Goal: Information Seeking & Learning: Learn about a topic

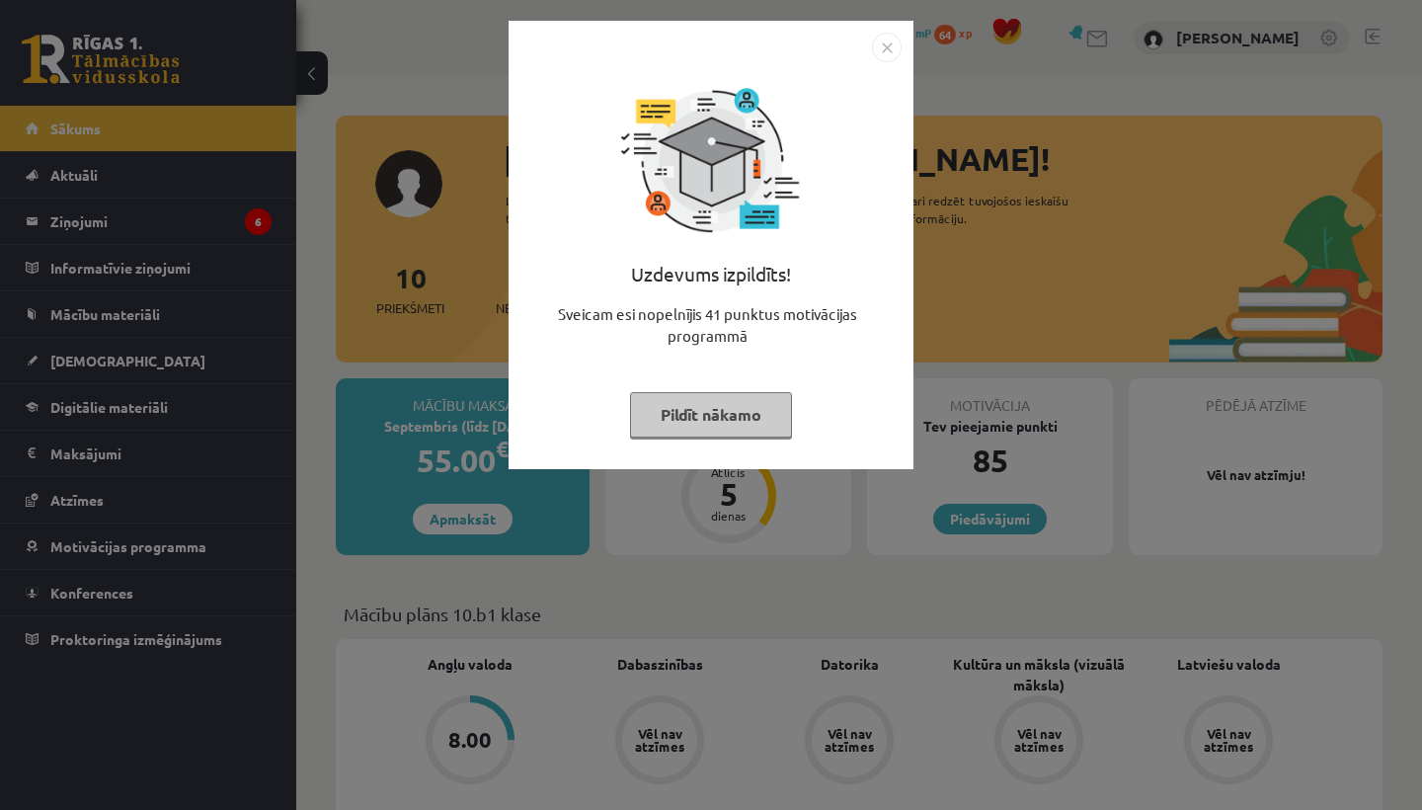
click at [893, 45] on img "Close" at bounding box center [887, 48] width 30 height 30
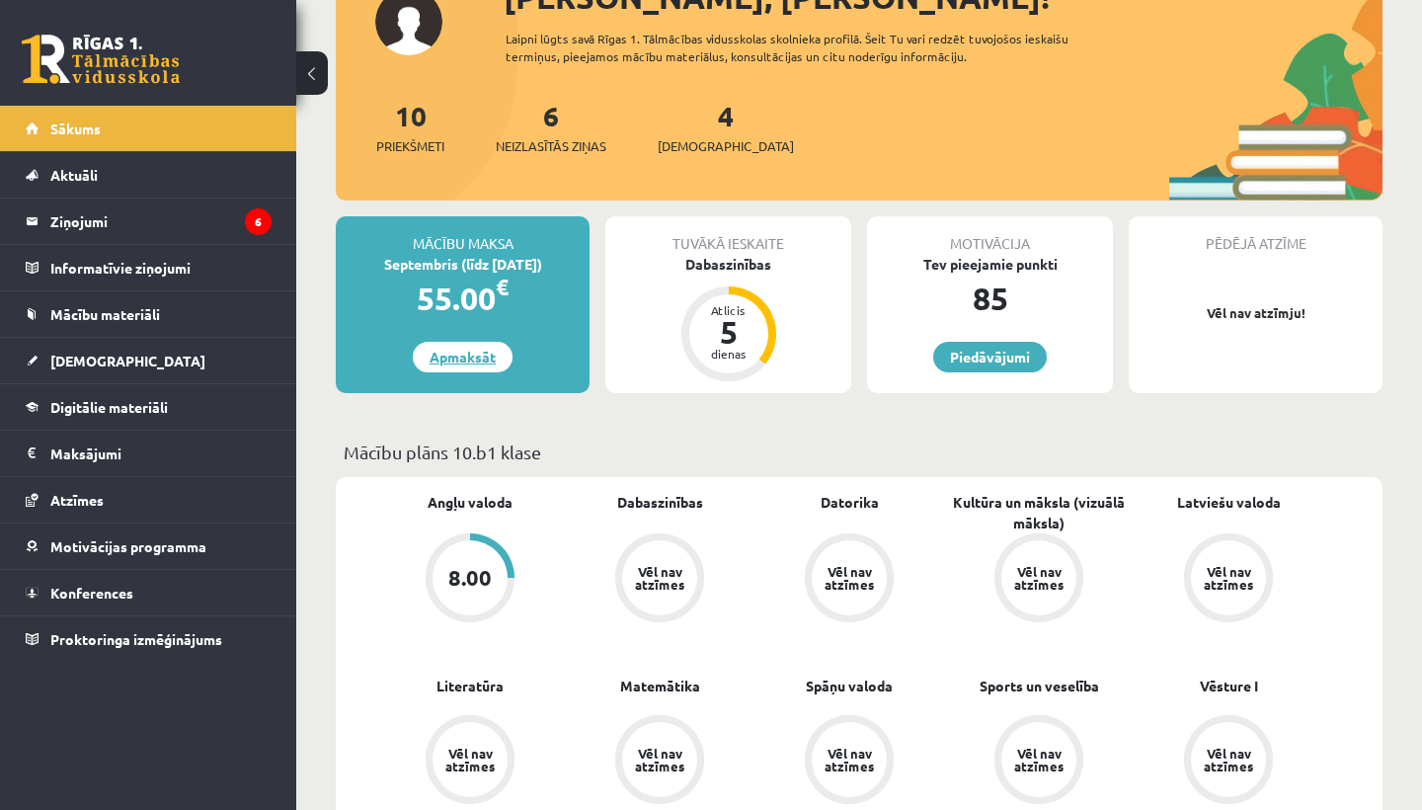
scroll to position [184, 0]
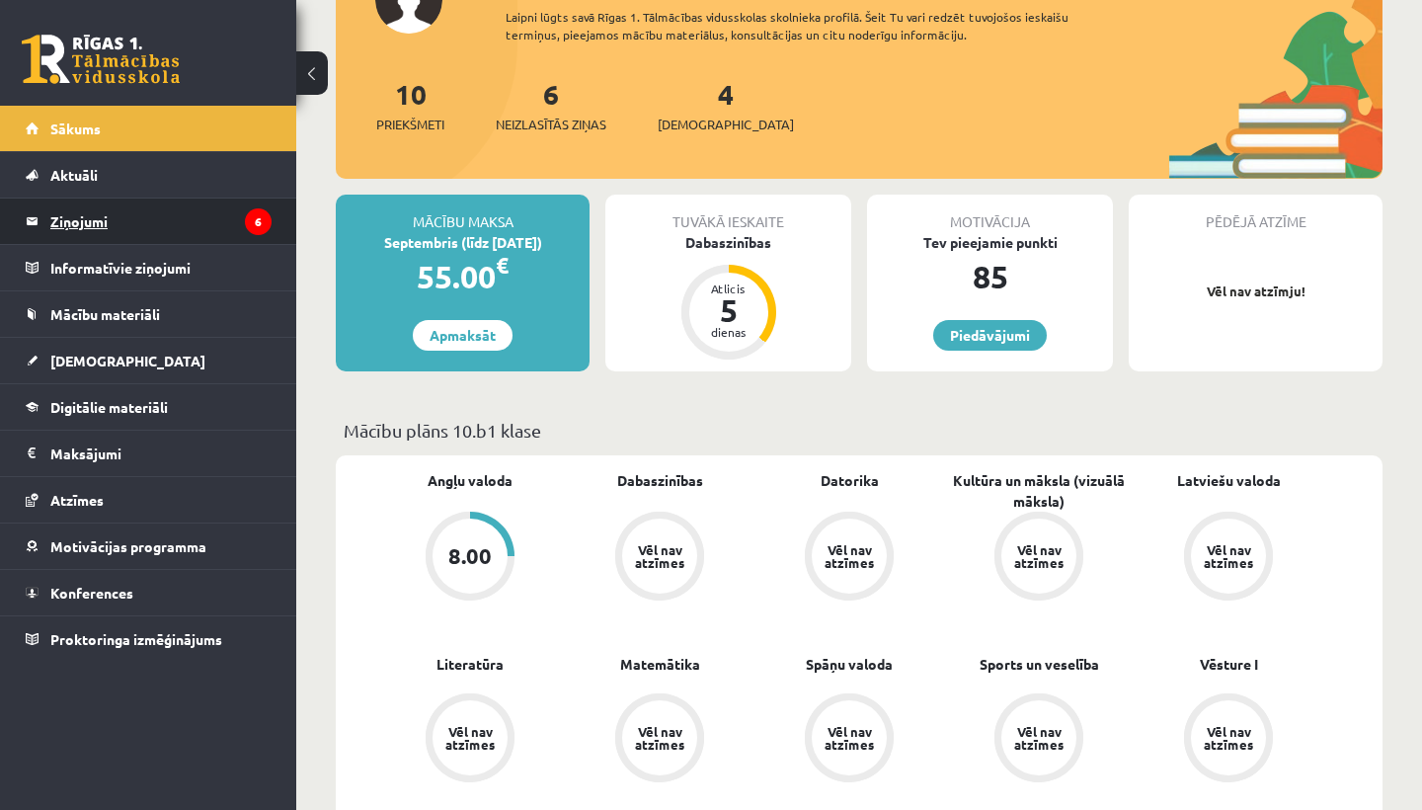
click at [112, 218] on legend "Ziņojumi 6" at bounding box center [160, 221] width 221 height 45
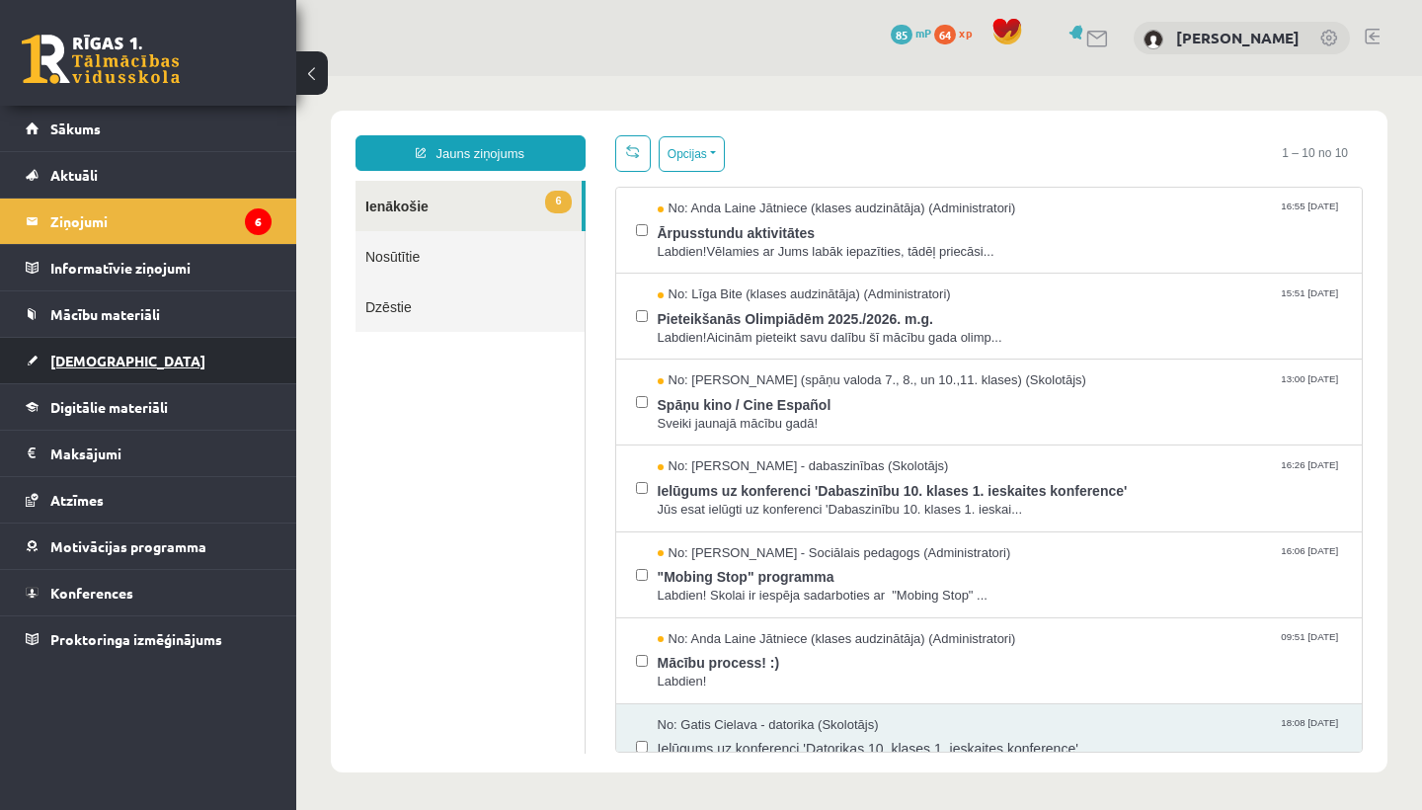
click at [114, 360] on link "[DEMOGRAPHIC_DATA]" at bounding box center [149, 360] width 246 height 45
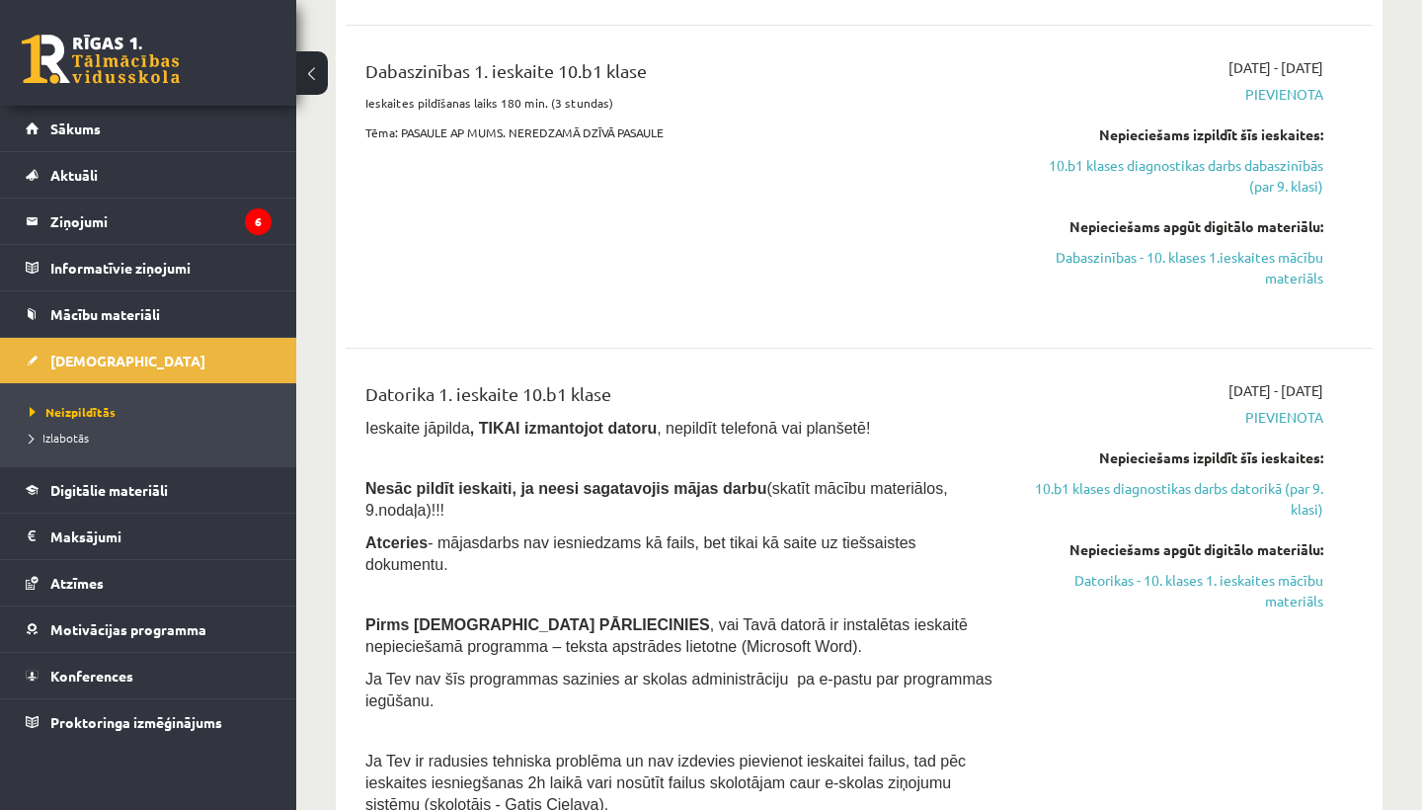
scroll to position [505, 0]
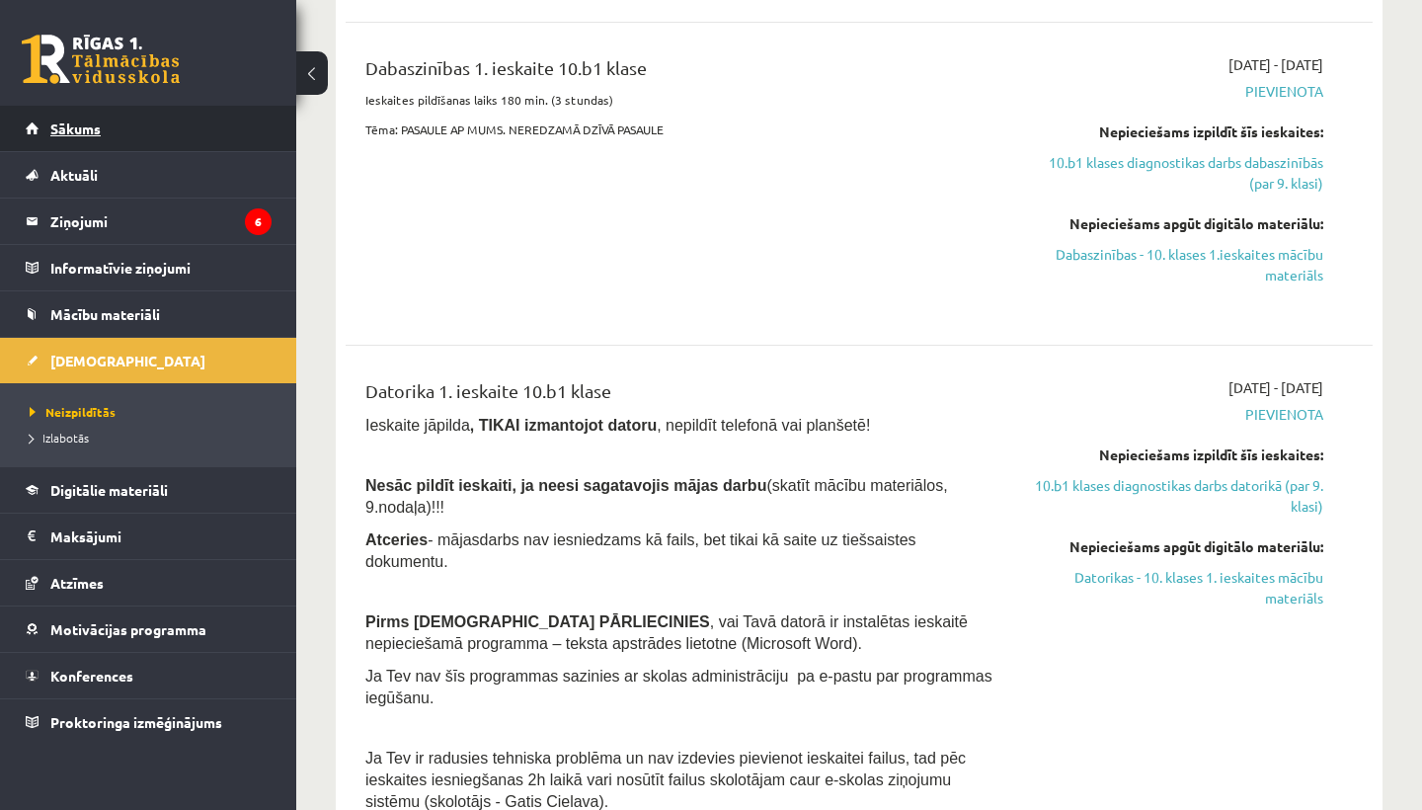
click at [75, 134] on span "Sākums" at bounding box center [75, 129] width 50 height 18
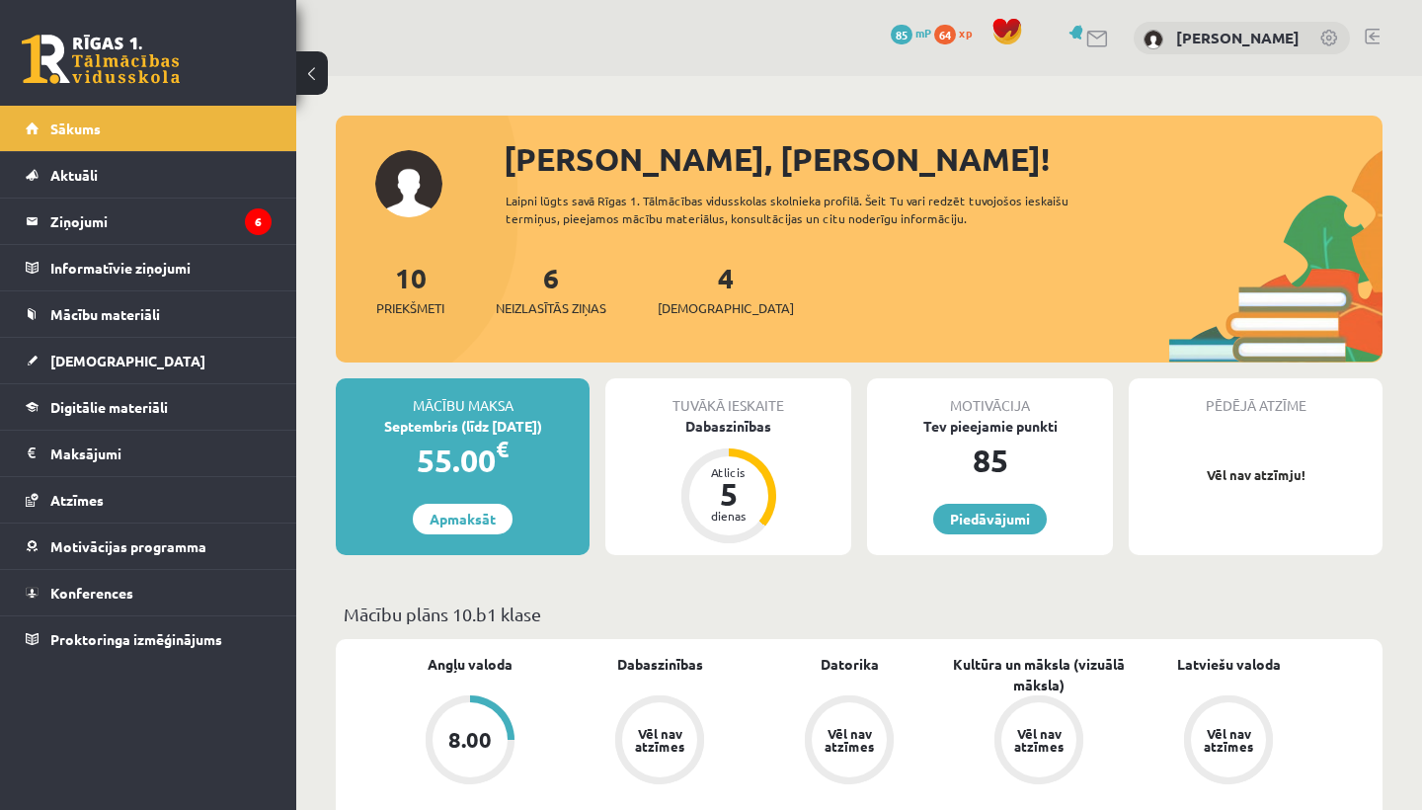
click at [779, 395] on div "Tuvākā ieskaite" at bounding box center [729, 397] width 246 height 38
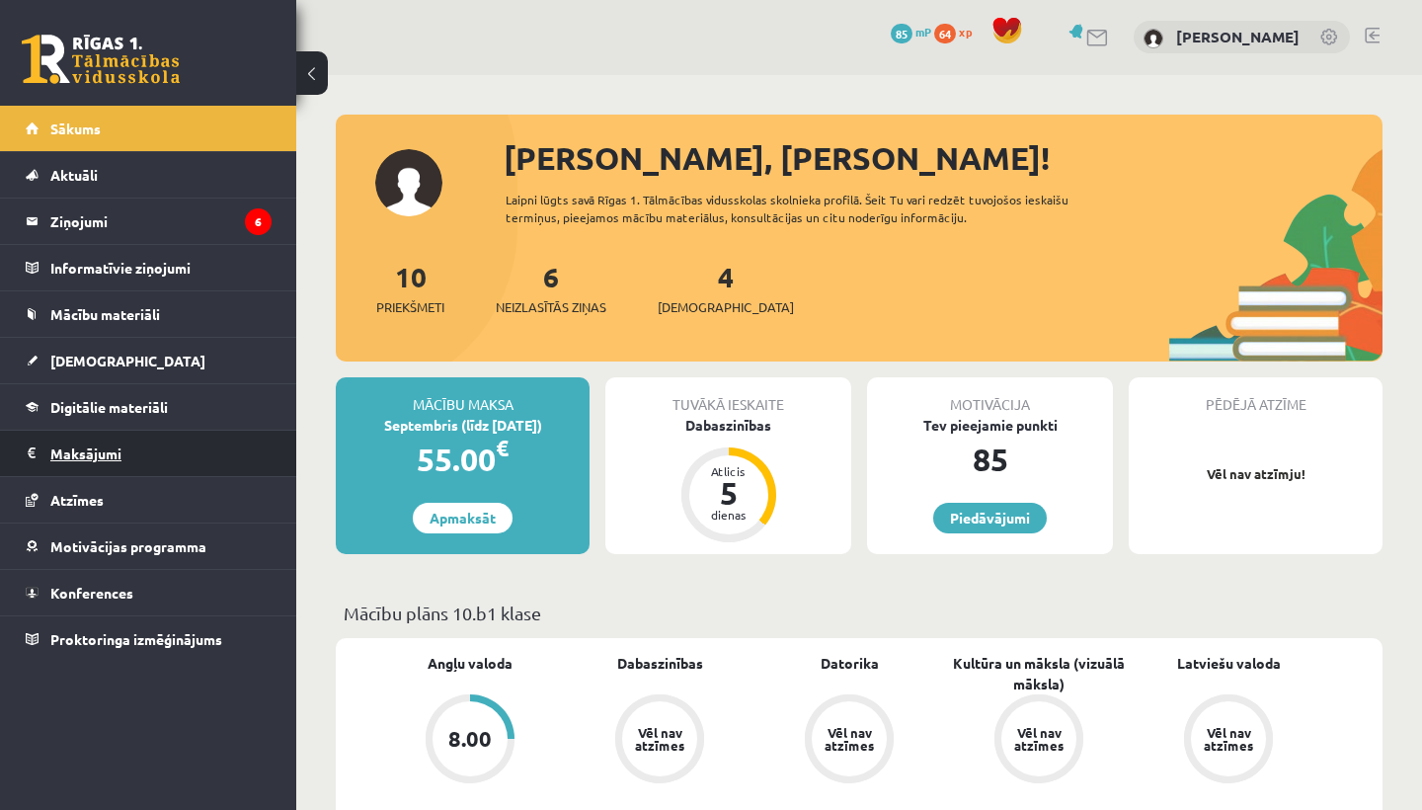
click at [81, 454] on legend "Maksājumi 0" at bounding box center [160, 453] width 221 height 45
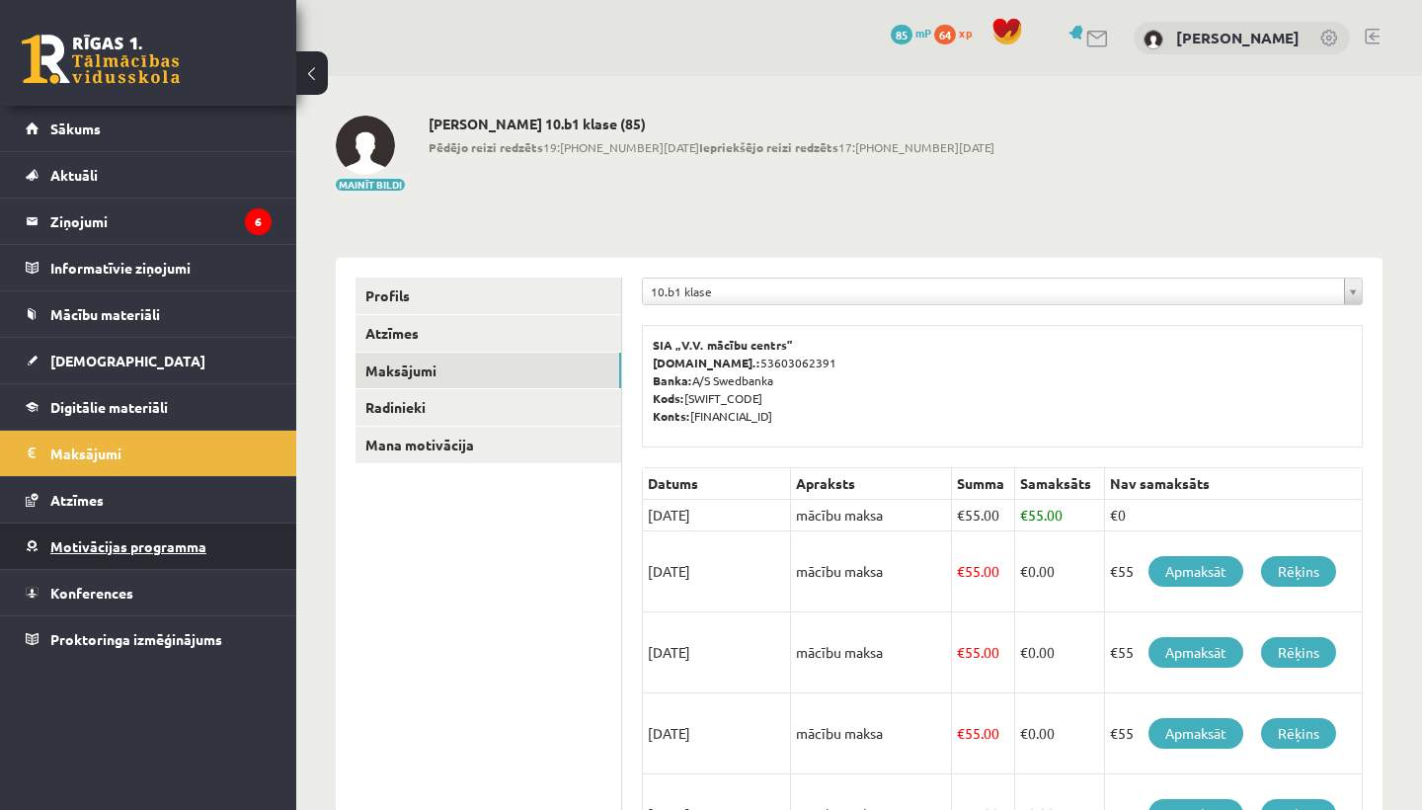
click at [83, 548] on span "Motivācijas programma" at bounding box center [128, 546] width 156 height 18
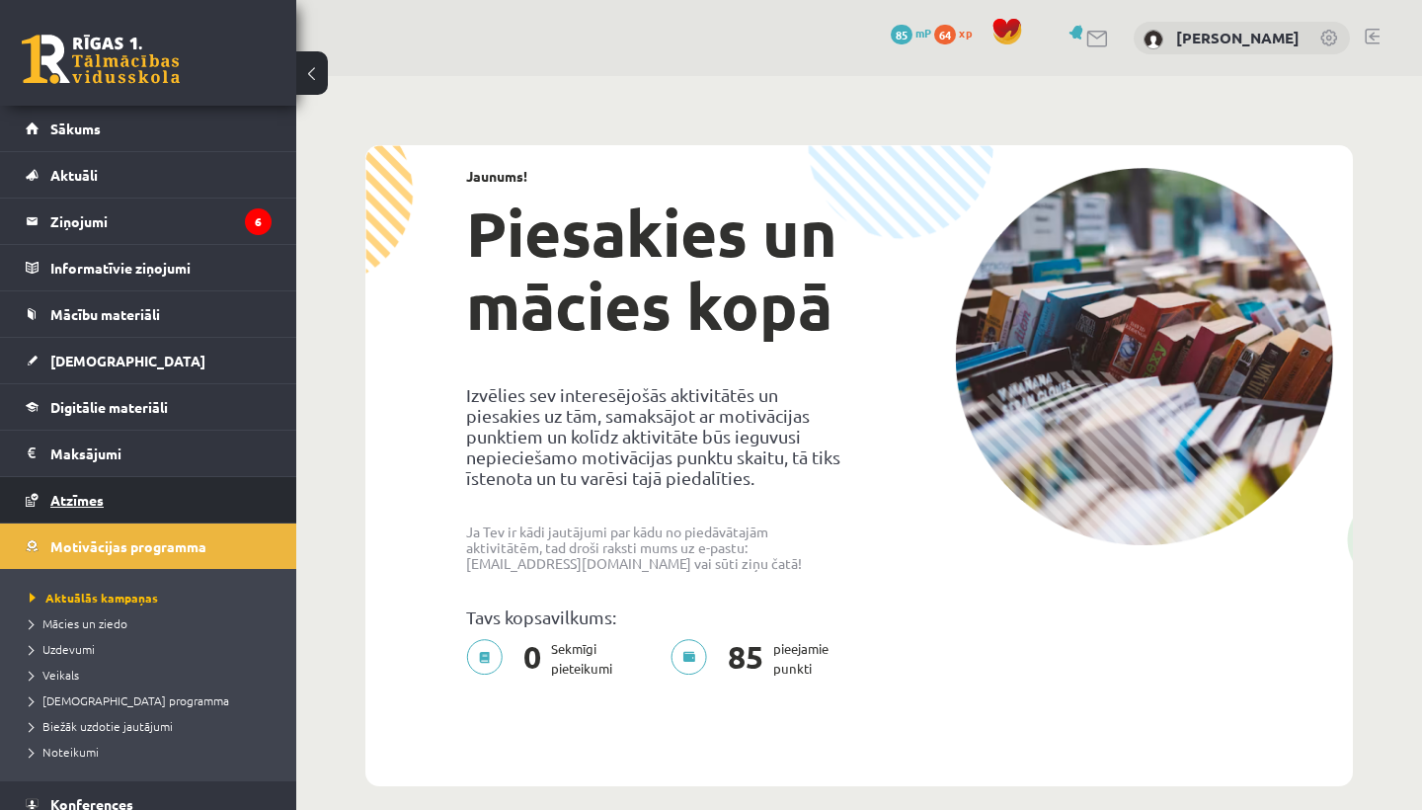
click at [75, 502] on span "Atzīmes" at bounding box center [76, 500] width 53 height 18
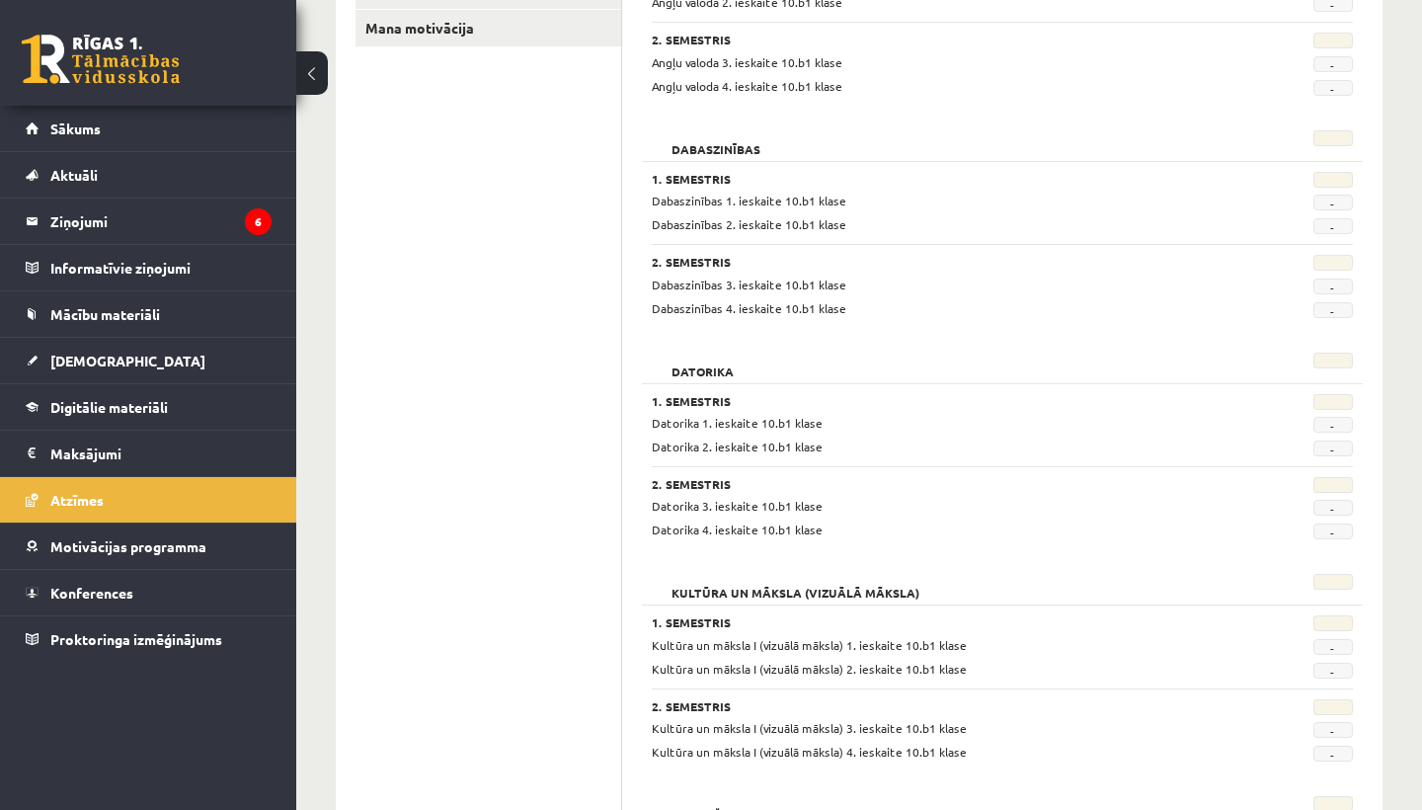
scroll to position [413, 0]
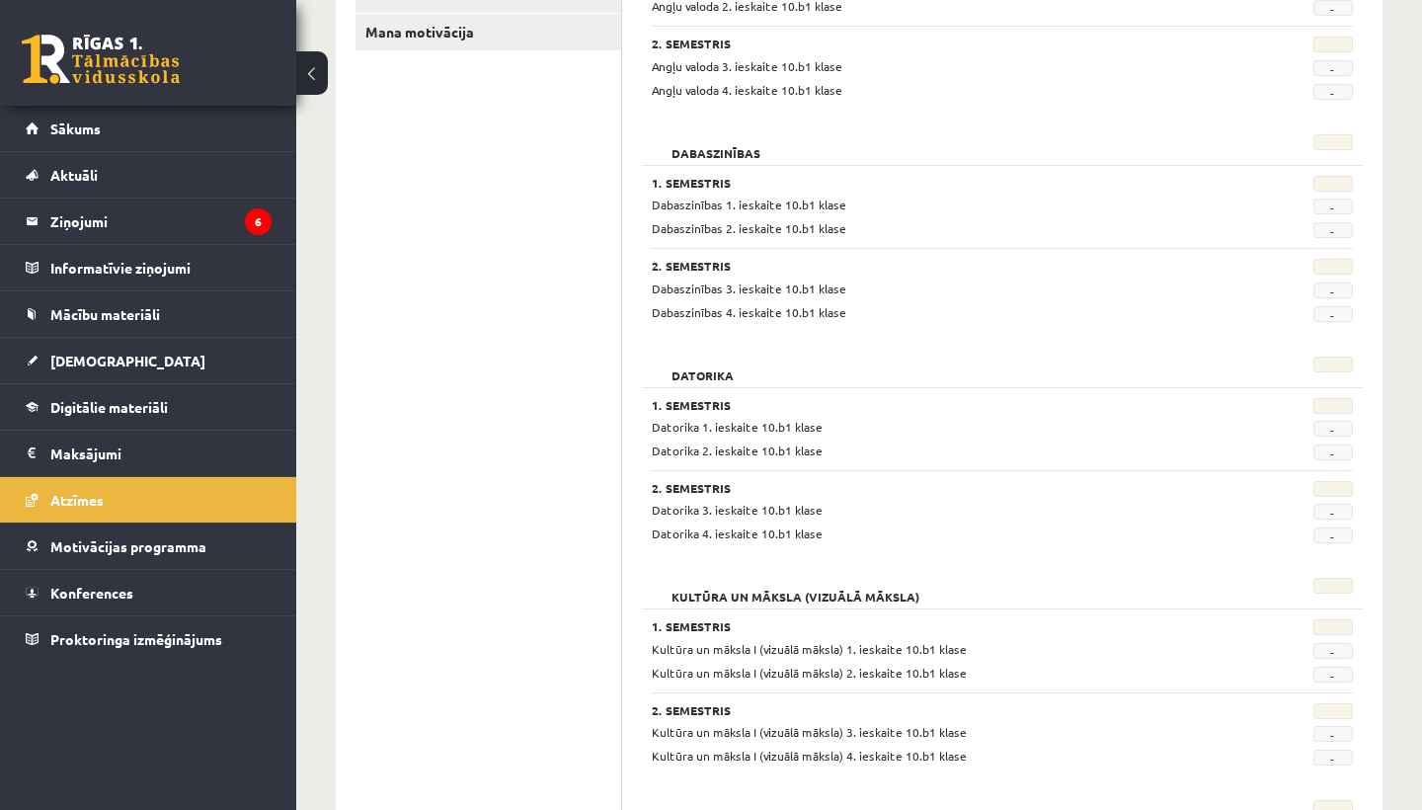
click at [1332, 421] on span "-" at bounding box center [1334, 429] width 40 height 16
click at [1340, 451] on span "-" at bounding box center [1334, 453] width 40 height 16
click at [125, 318] on span "Mācību materiāli" at bounding box center [105, 314] width 110 height 18
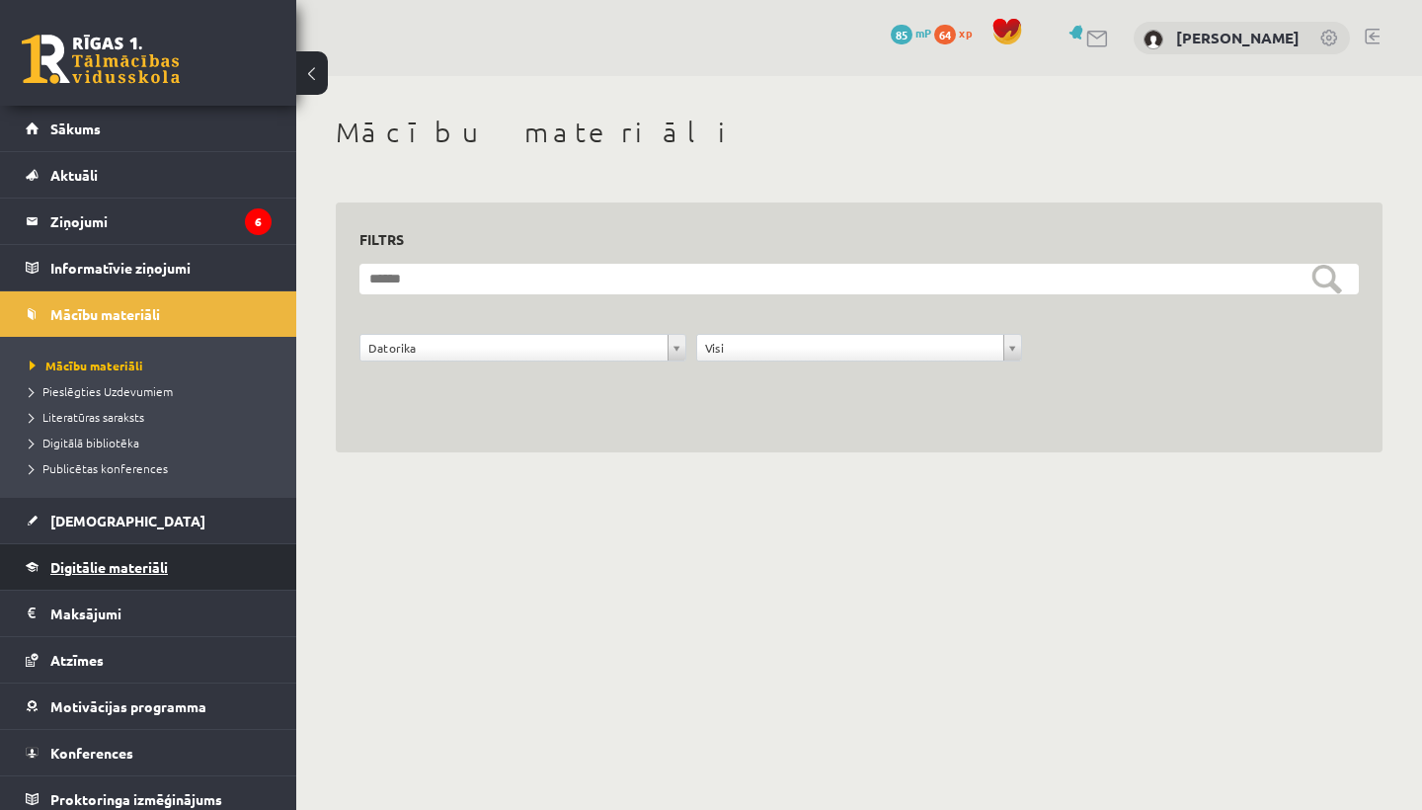
click at [121, 566] on span "Digitālie materiāli" at bounding box center [109, 567] width 118 height 18
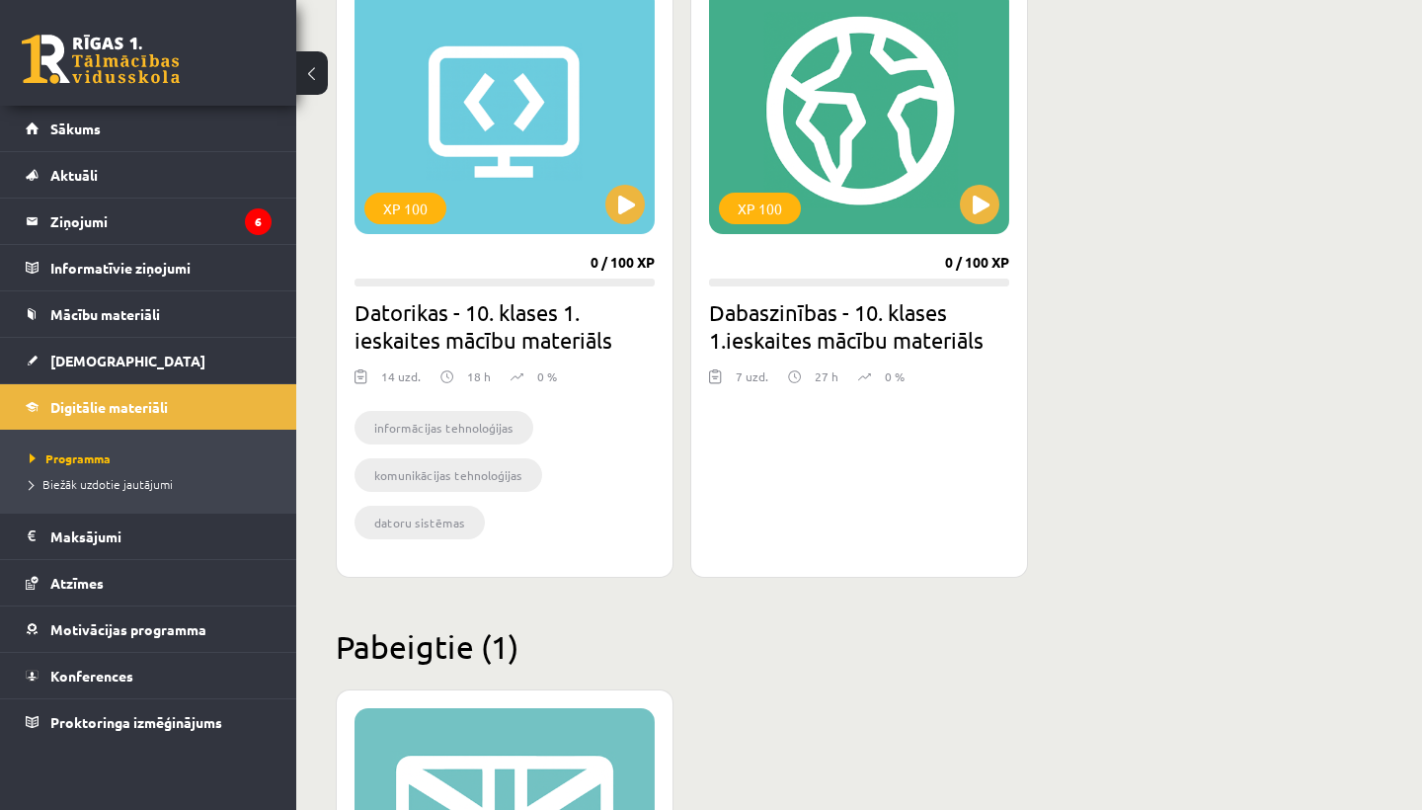
scroll to position [579, 0]
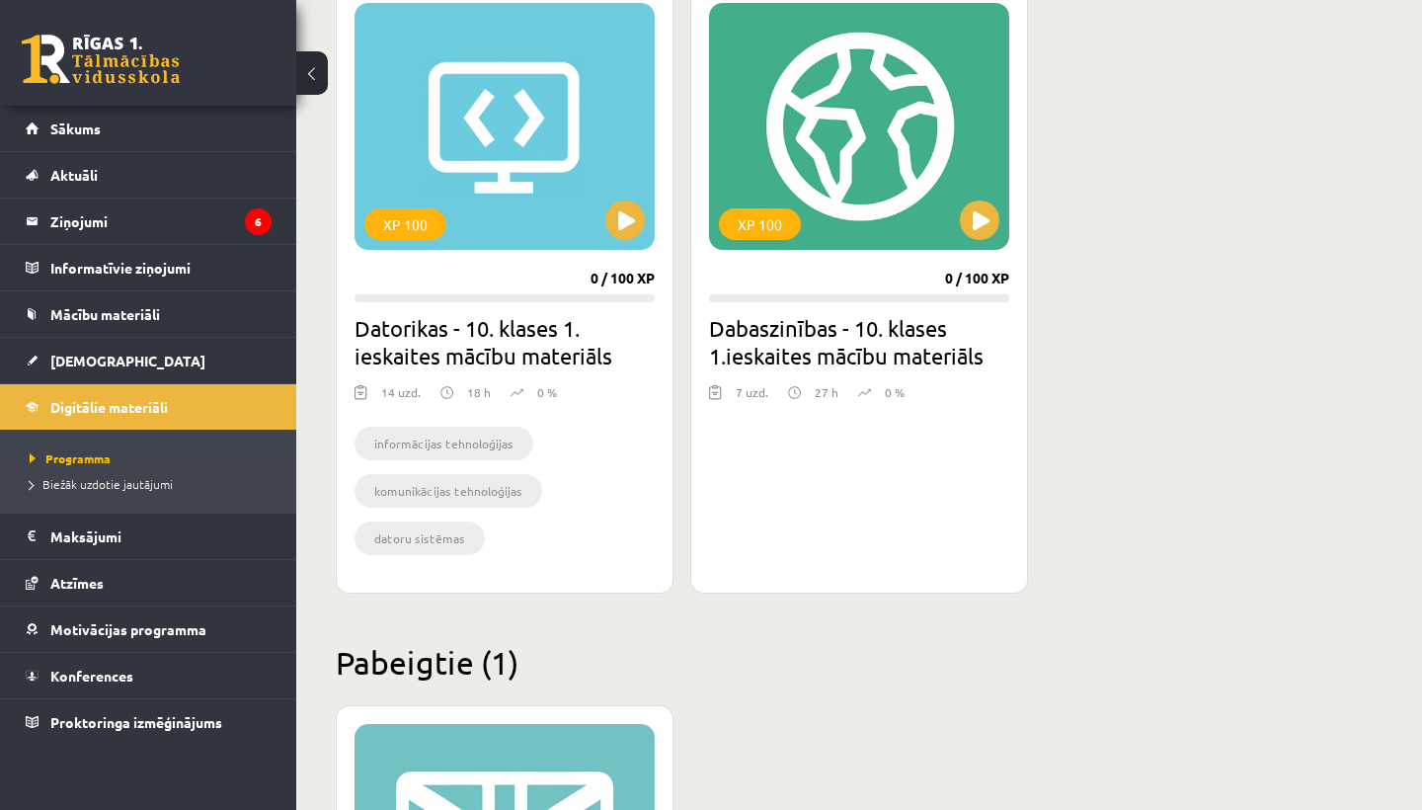
click at [542, 266] on div "XP 100 0 / 100 XP Datorikas - 10. klases 1. ieskaites mācību materiāls 14 uzd. …" at bounding box center [505, 288] width 338 height 609
click at [612, 219] on button at bounding box center [626, 221] width 40 height 40
click at [504, 369] on h2 "Datorikas - 10. klases 1. ieskaites mācību materiāls" at bounding box center [505, 341] width 300 height 55
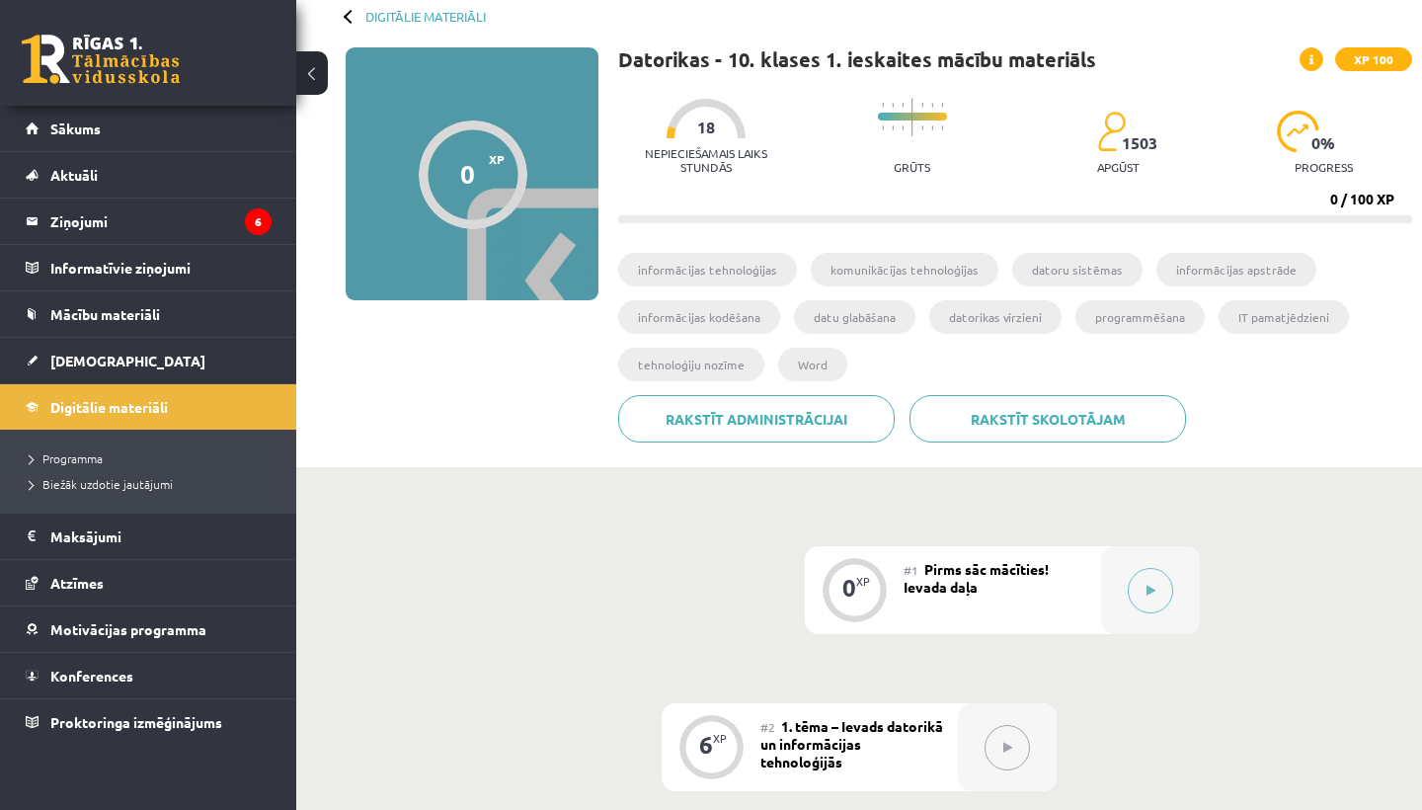
scroll to position [115, 0]
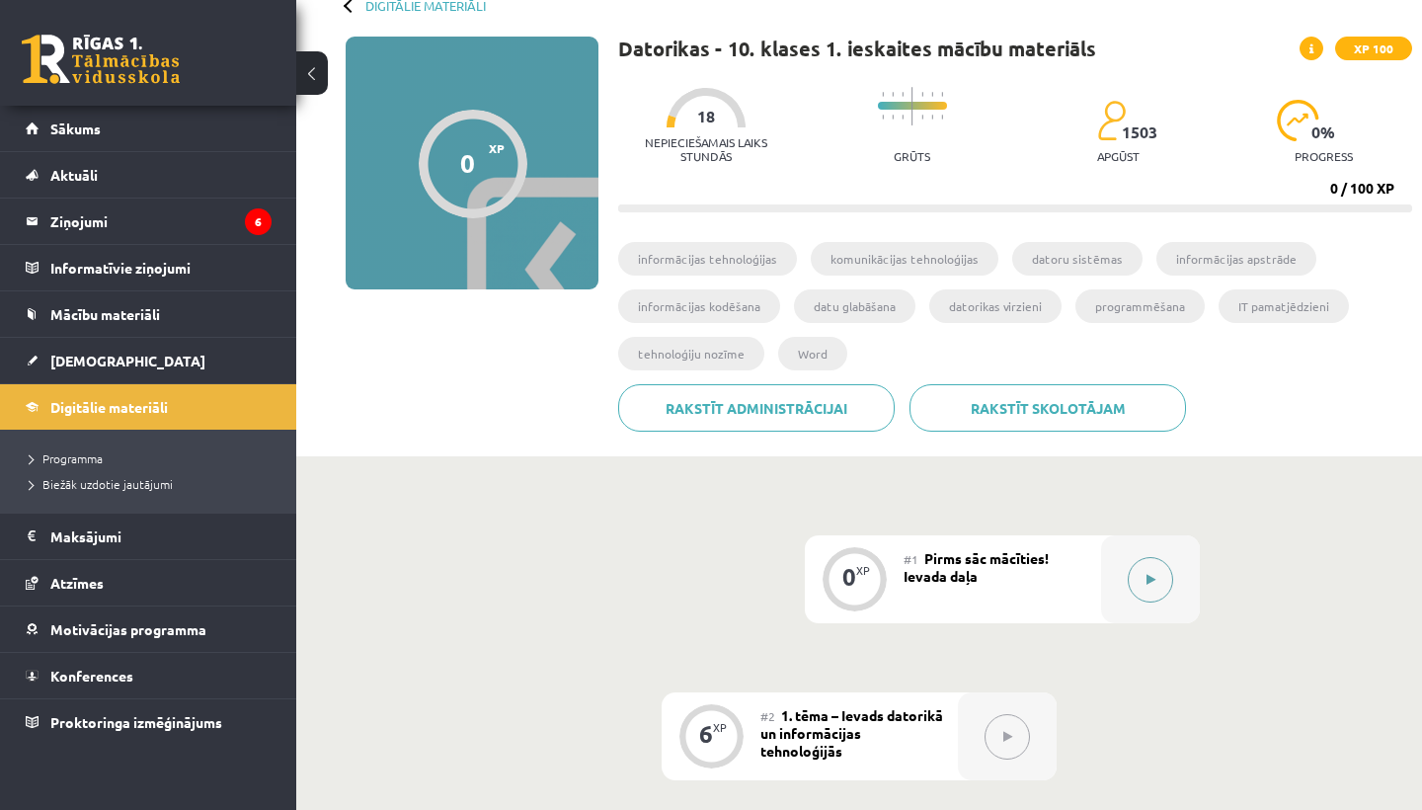
click at [1135, 593] on button at bounding box center [1150, 579] width 45 height 45
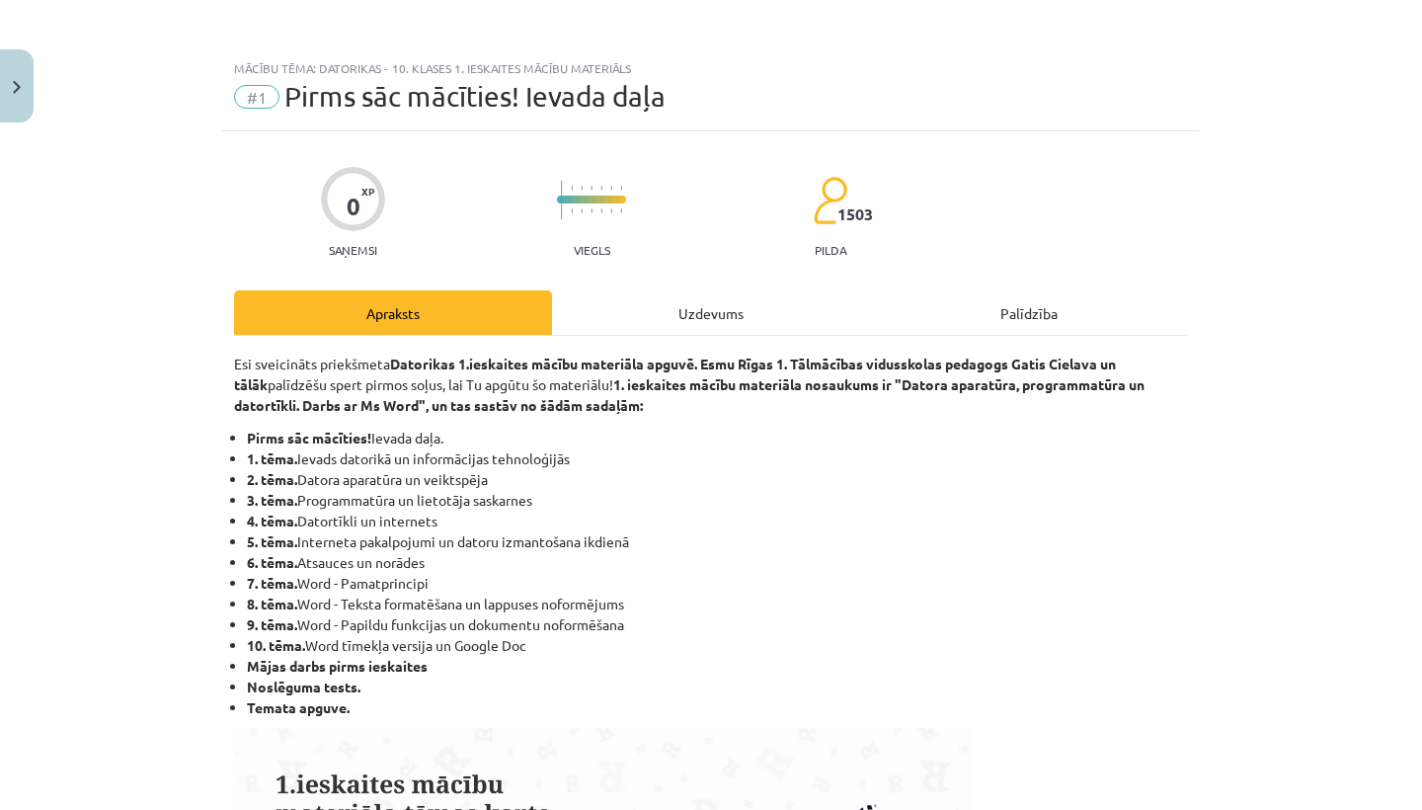
scroll to position [0, 0]
click at [30, 79] on button "Close" at bounding box center [17, 85] width 34 height 73
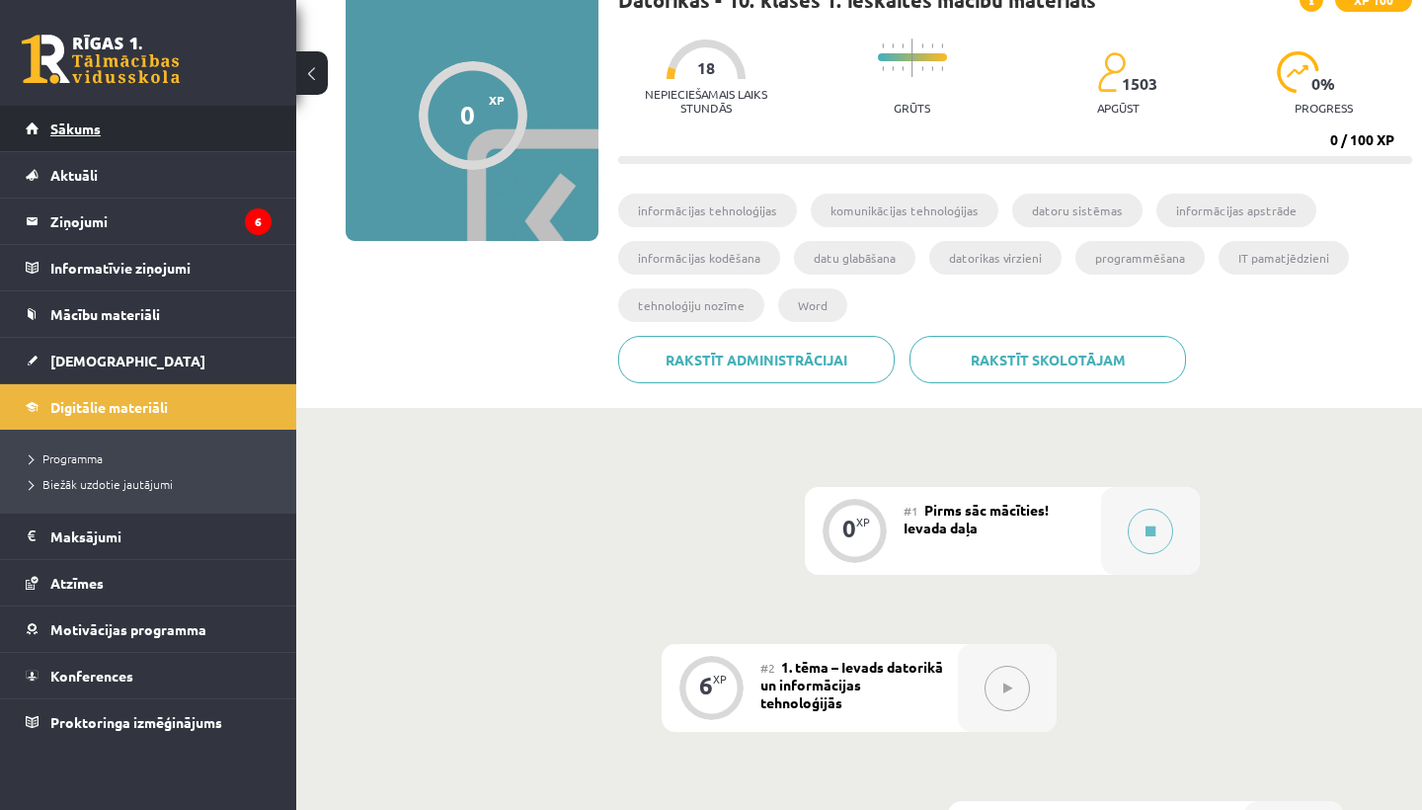
scroll to position [131, 0]
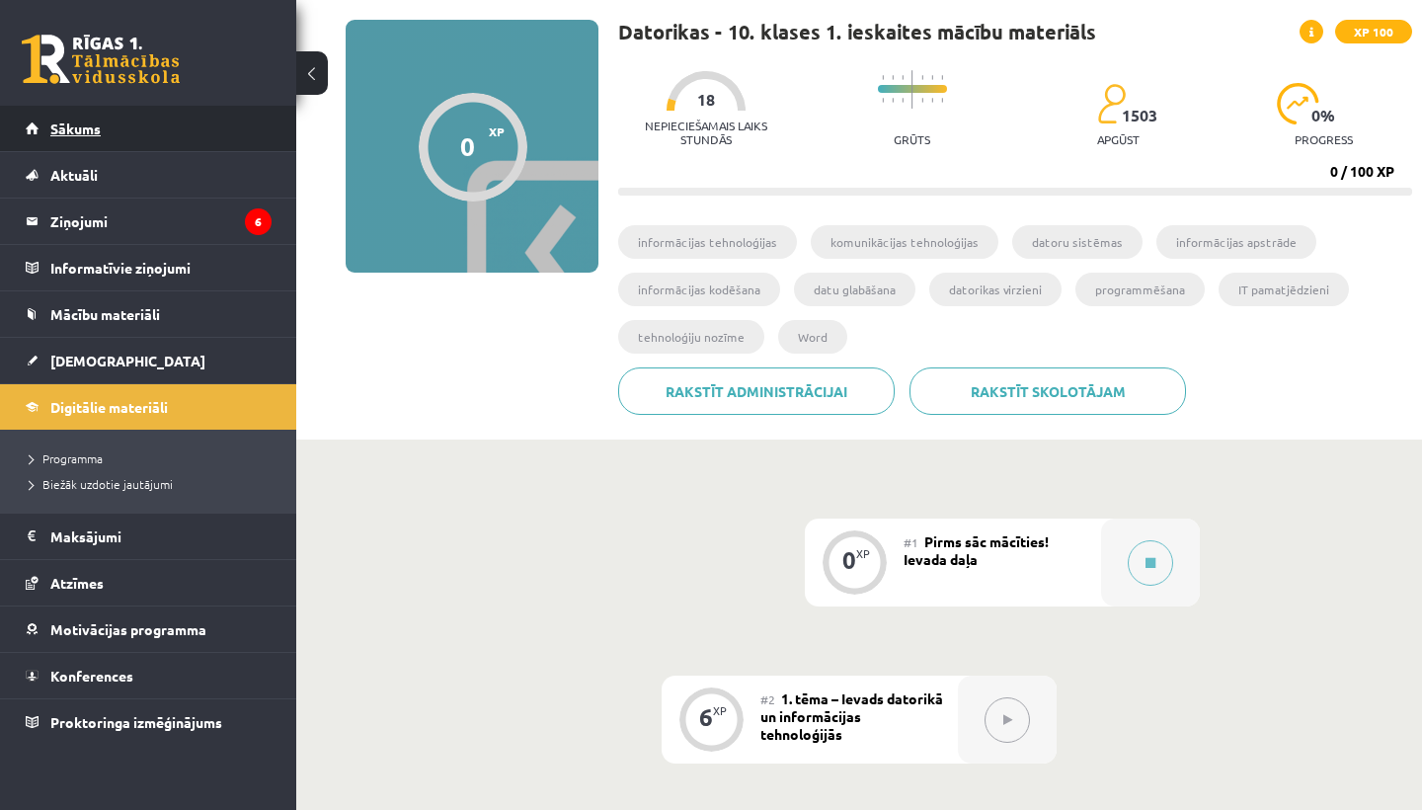
click at [71, 109] on link "Sākums" at bounding box center [149, 128] width 246 height 45
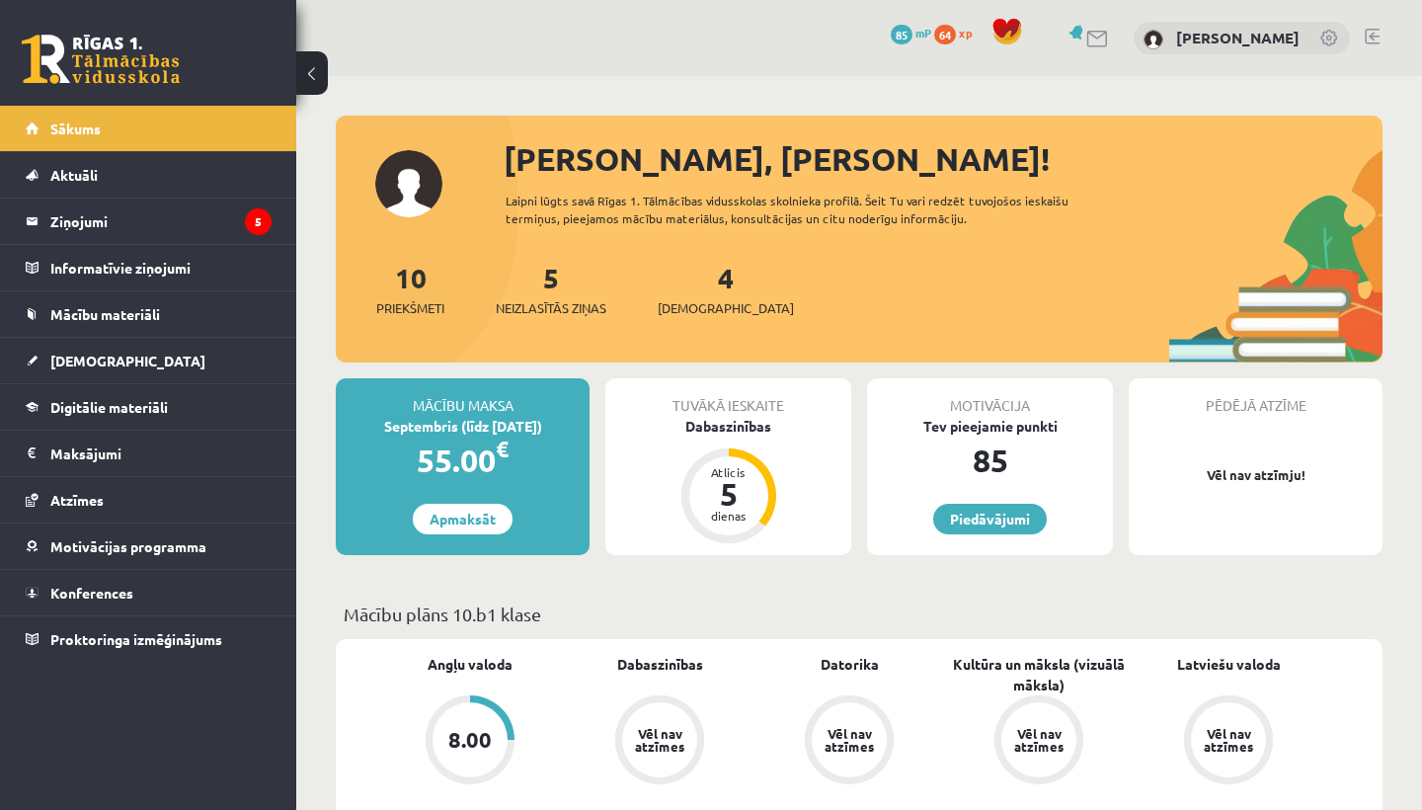
click at [1368, 29] on link at bounding box center [1372, 37] width 15 height 16
